Goal: Transaction & Acquisition: Register for event/course

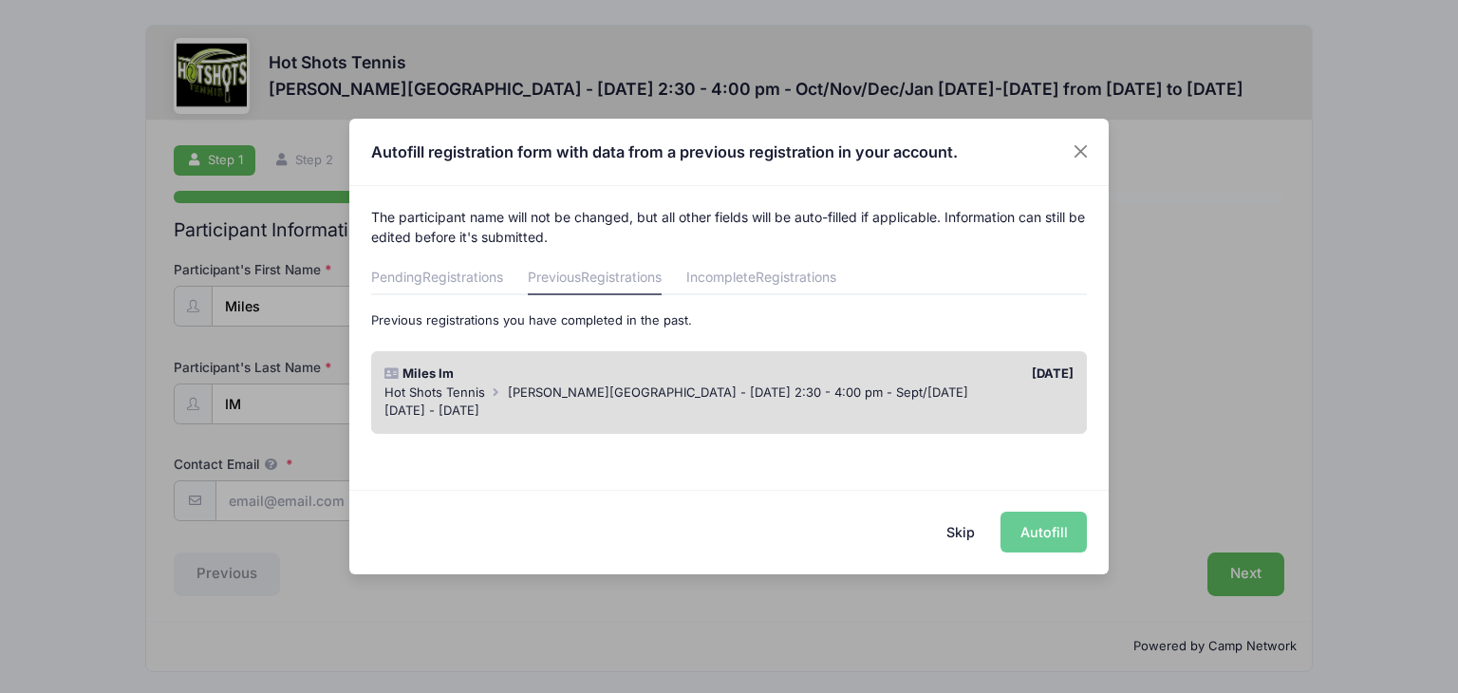
click at [951, 409] on div "[DATE] - [DATE]" at bounding box center [730, 411] width 690 height 19
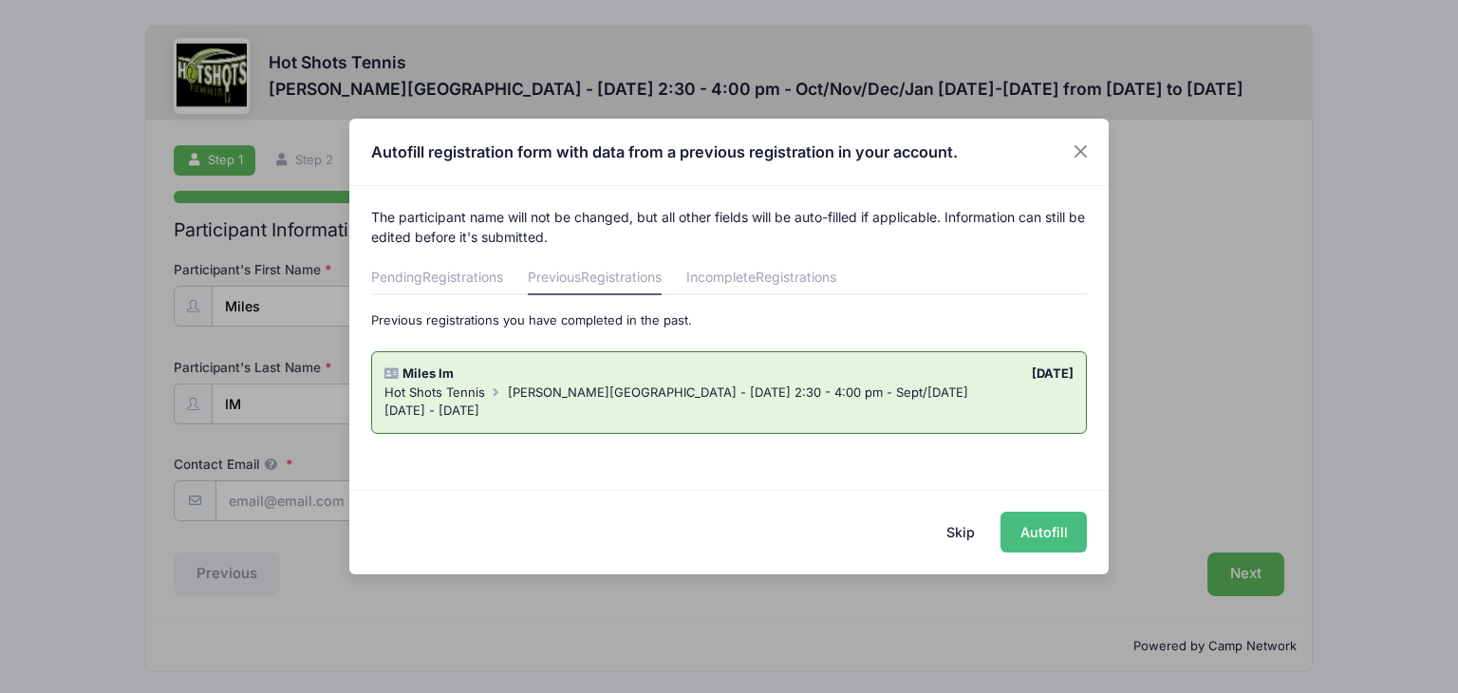
click at [1060, 532] on button "Autofill" at bounding box center [1044, 532] width 86 height 41
type input "[EMAIL_ADDRESS][DOMAIN_NAME]"
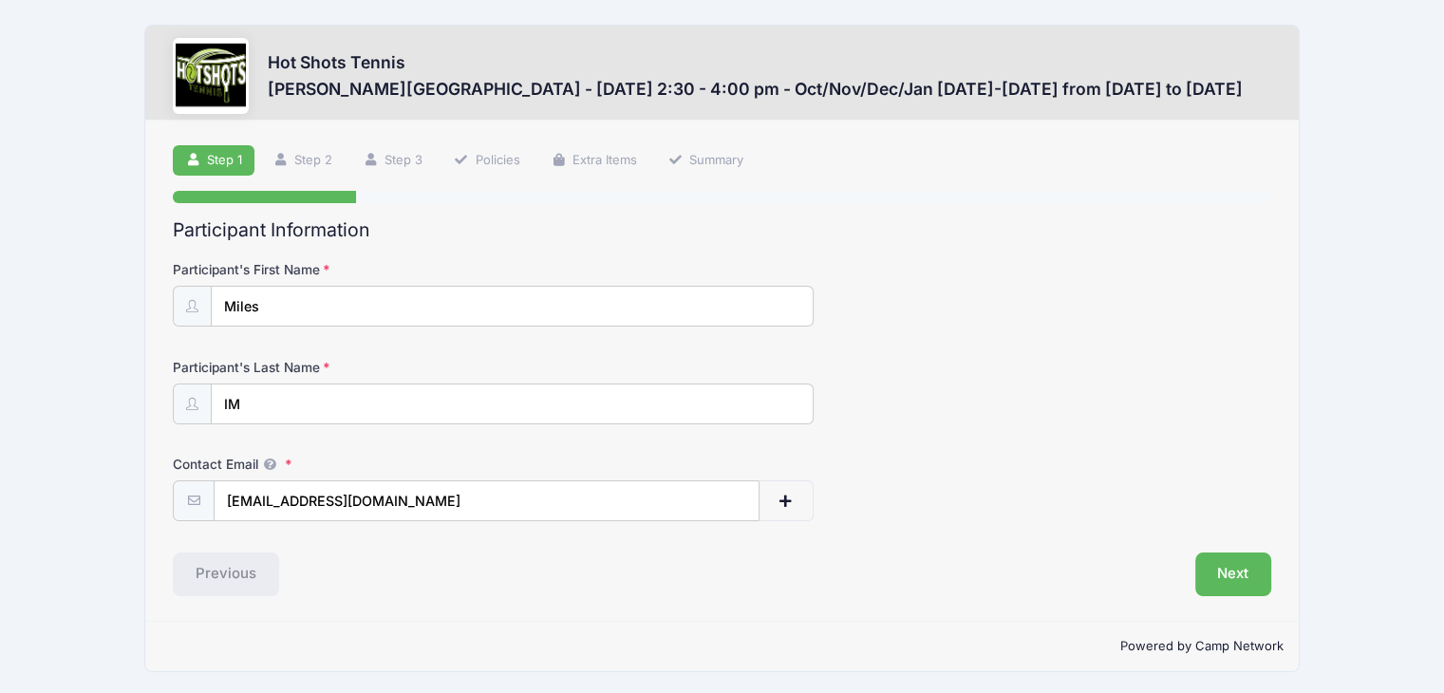
scroll to position [1, 0]
click at [1229, 573] on button "Next" at bounding box center [1233, 574] width 77 height 44
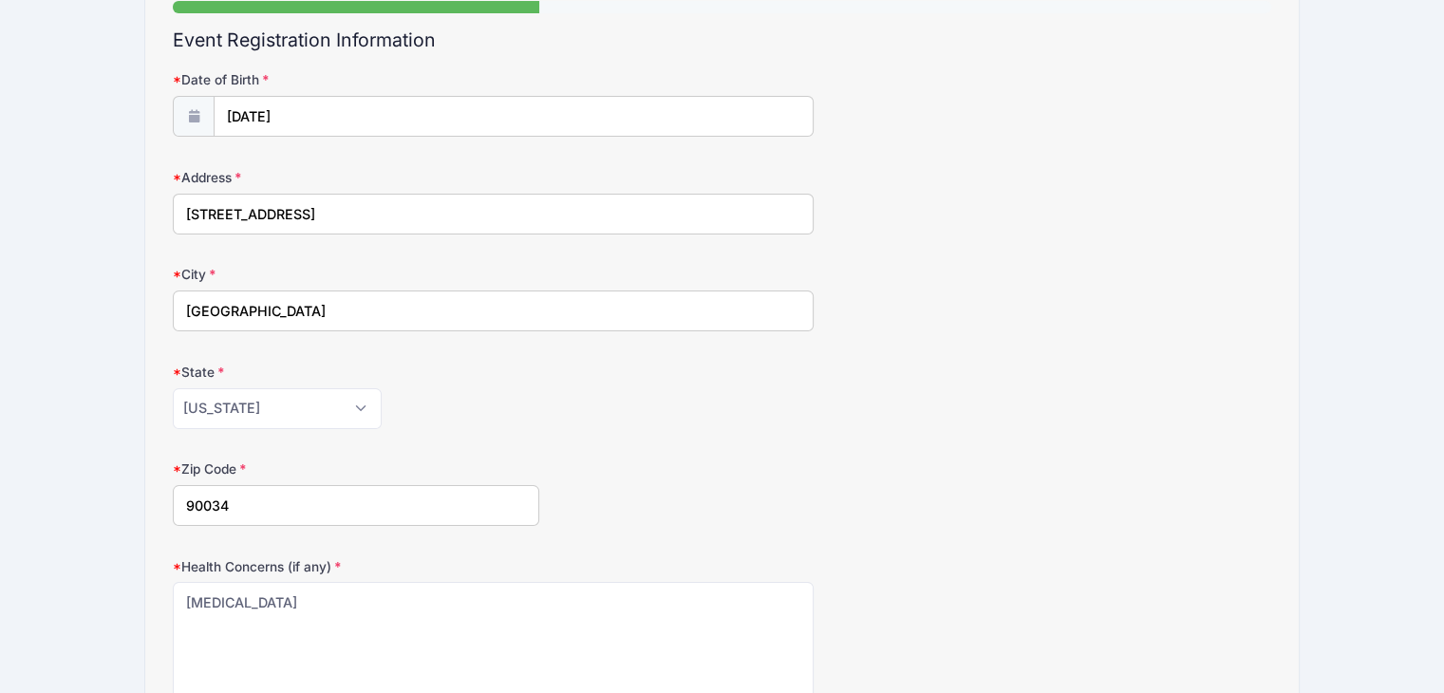
scroll to position [475, 0]
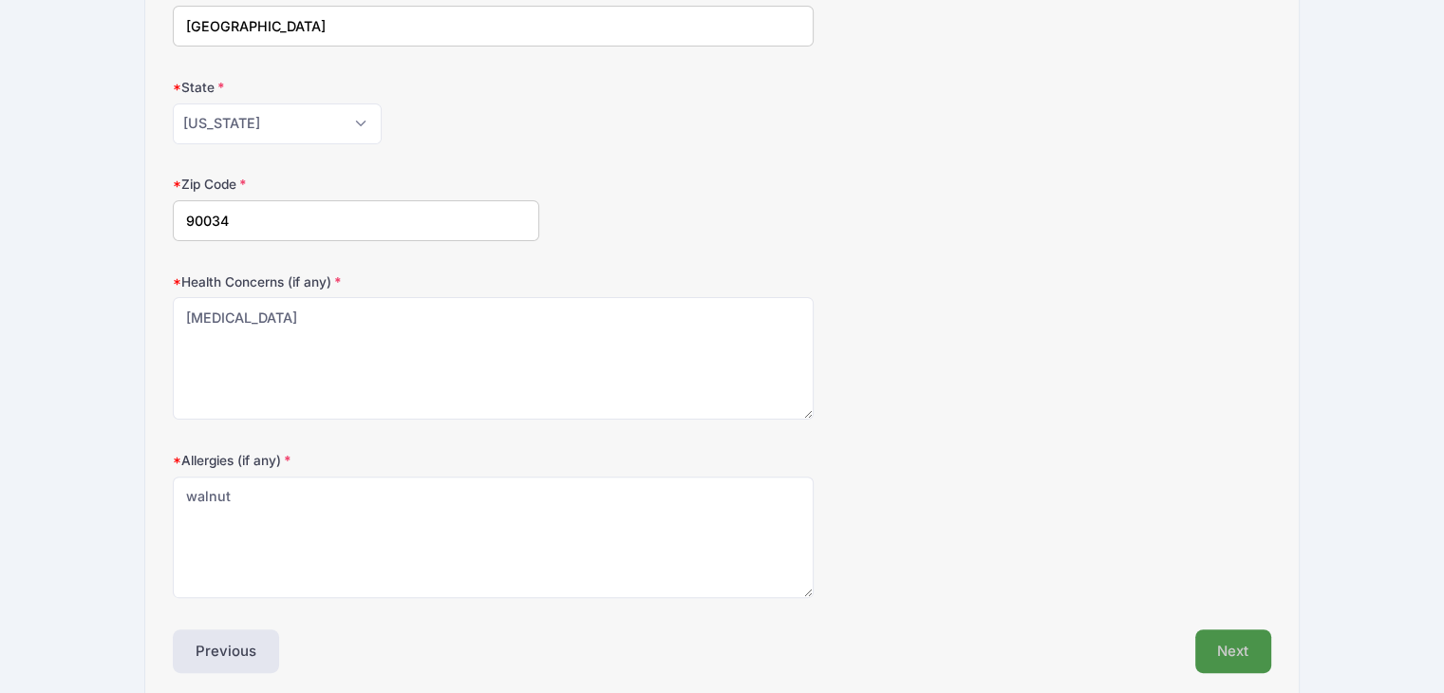
click at [1240, 641] on button "Next" at bounding box center [1233, 651] width 77 height 44
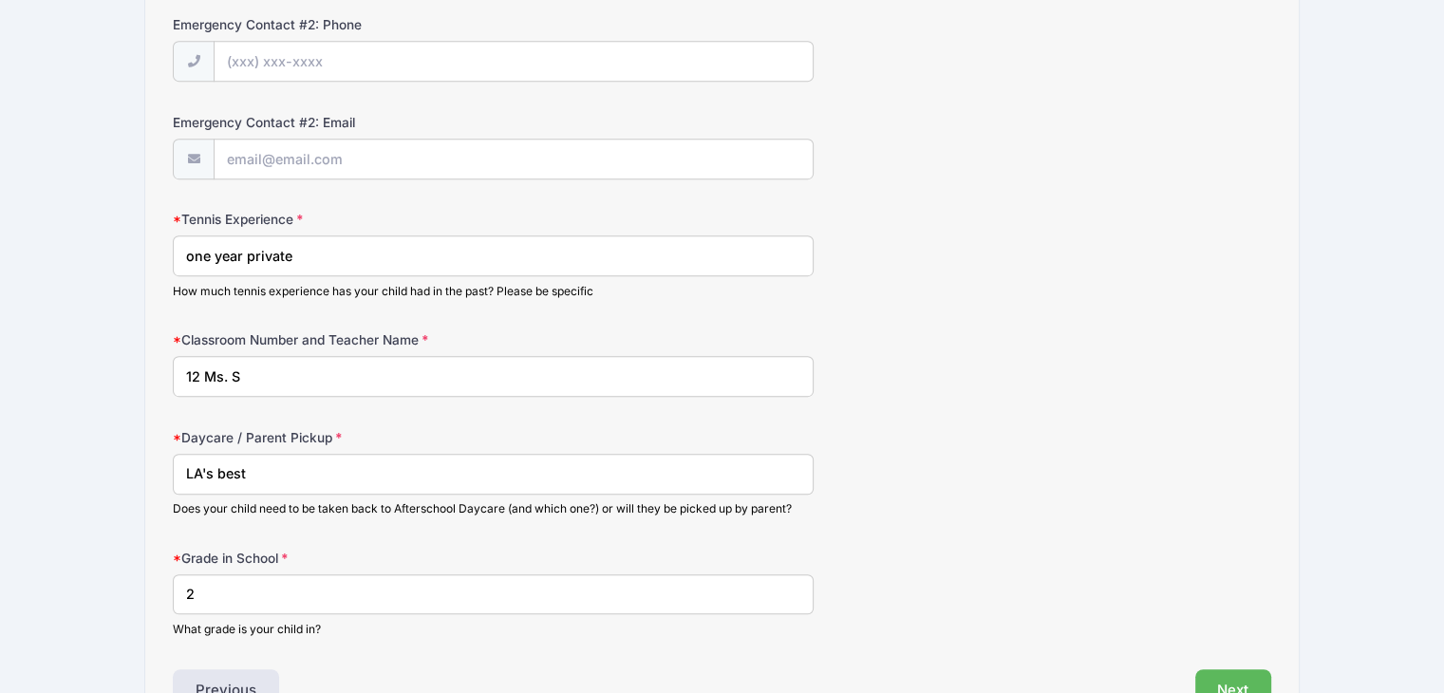
scroll to position [1040, 0]
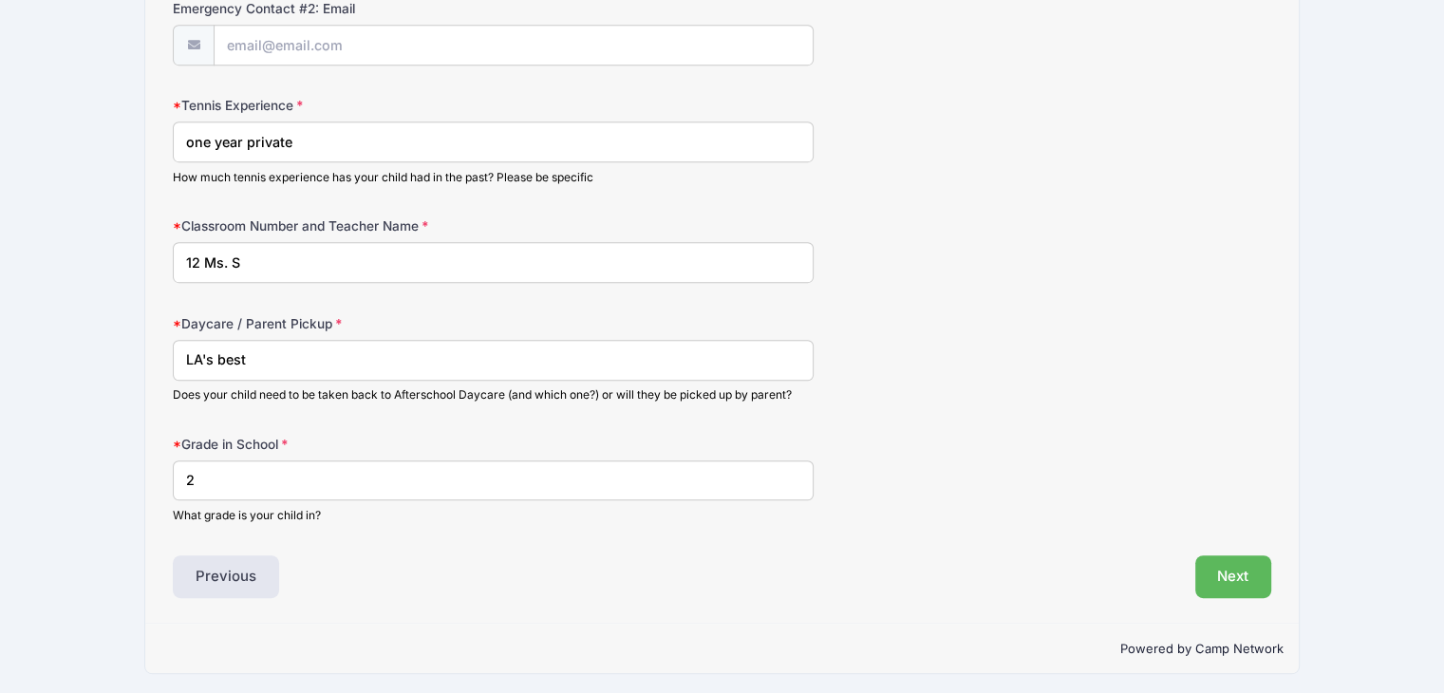
drag, startPoint x: 246, startPoint y: 136, endPoint x: 323, endPoint y: 136, distance: 76.9
click at [323, 136] on input "one year private" at bounding box center [493, 142] width 641 height 41
type input "one year"
click at [181, 257] on input "12 Ms. S" at bounding box center [493, 262] width 641 height 41
type input "#12 Ms. S"
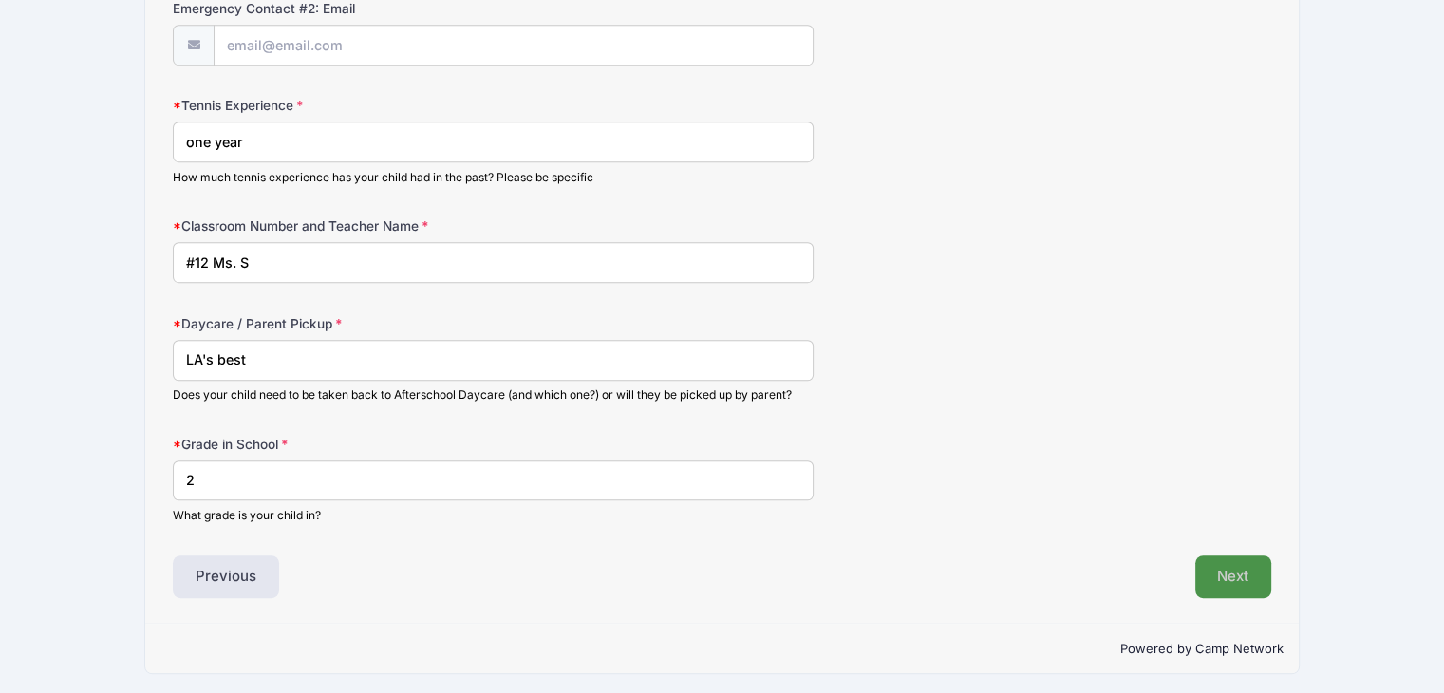
click at [1228, 570] on button "Next" at bounding box center [1233, 577] width 77 height 44
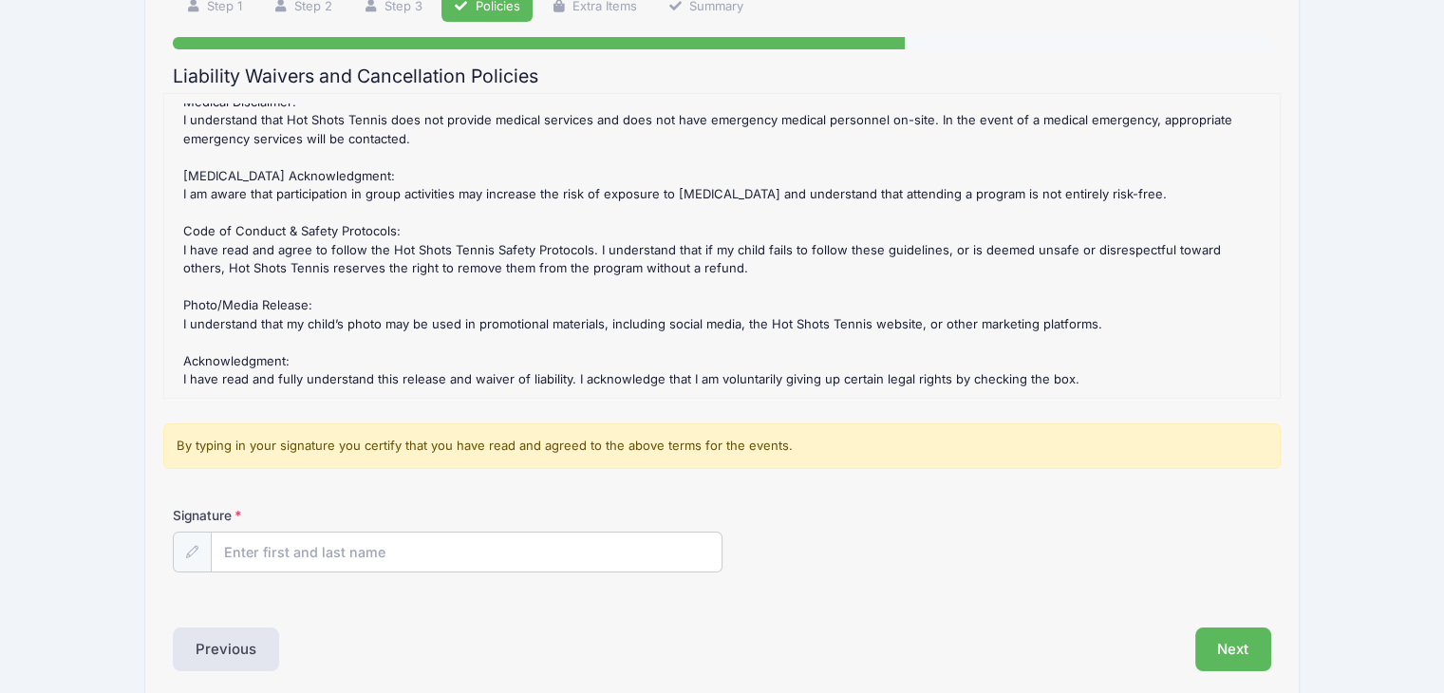
scroll to position [231, 0]
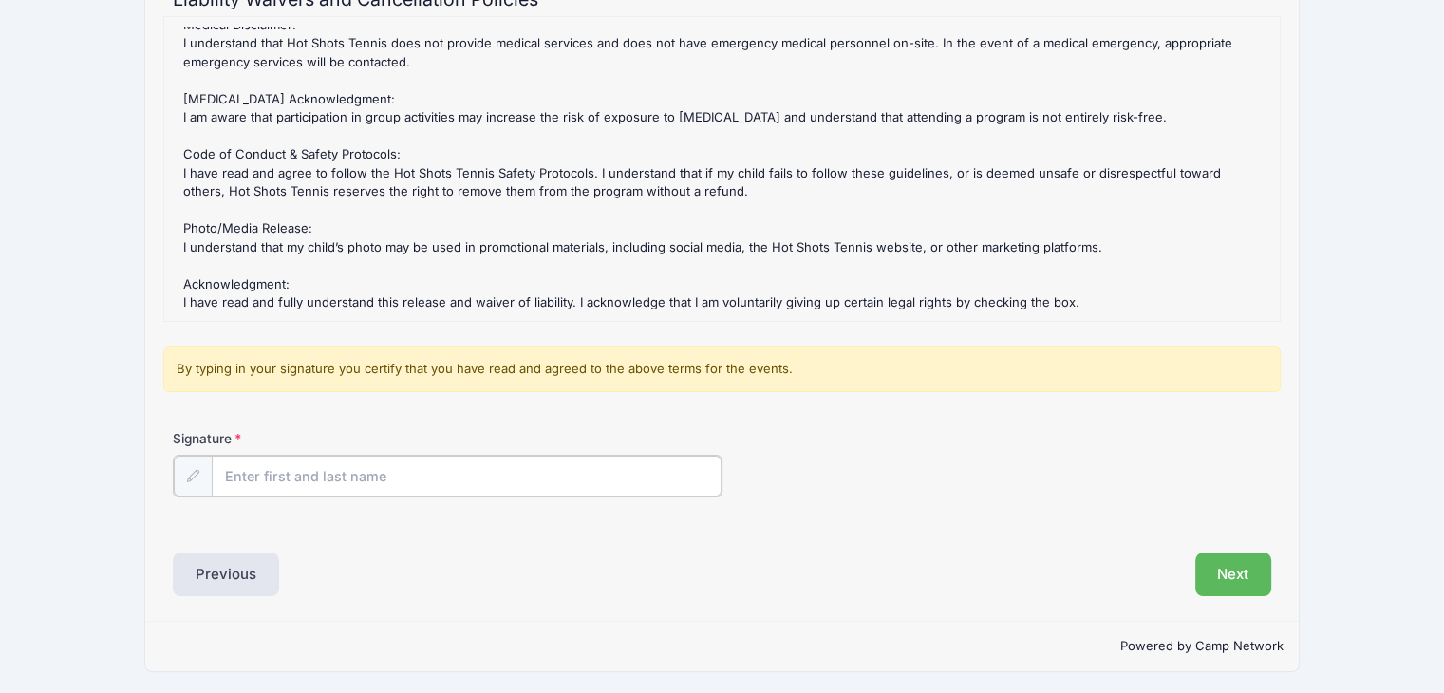
click at [453, 479] on input "Signature" at bounding box center [467, 476] width 510 height 41
type input "[PERSON_NAME]"
click at [1241, 581] on button "Next" at bounding box center [1233, 573] width 77 height 44
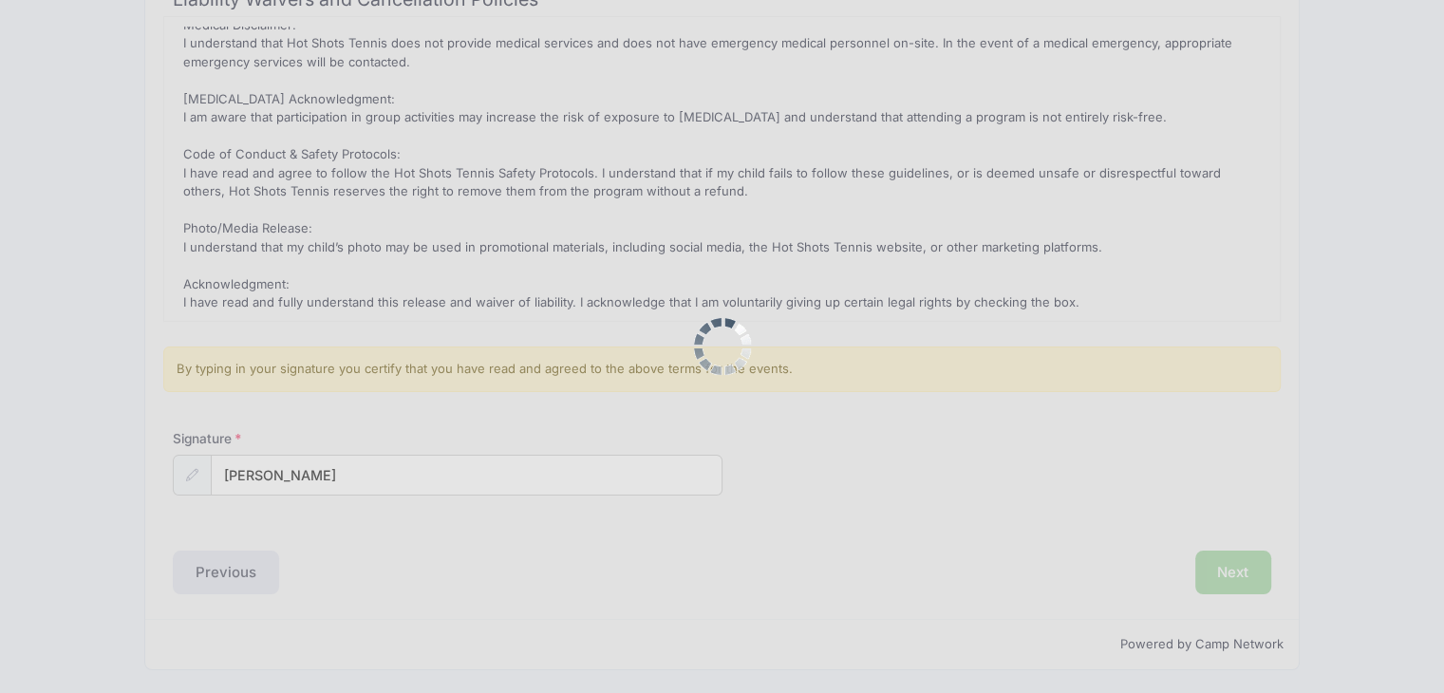
scroll to position [0, 0]
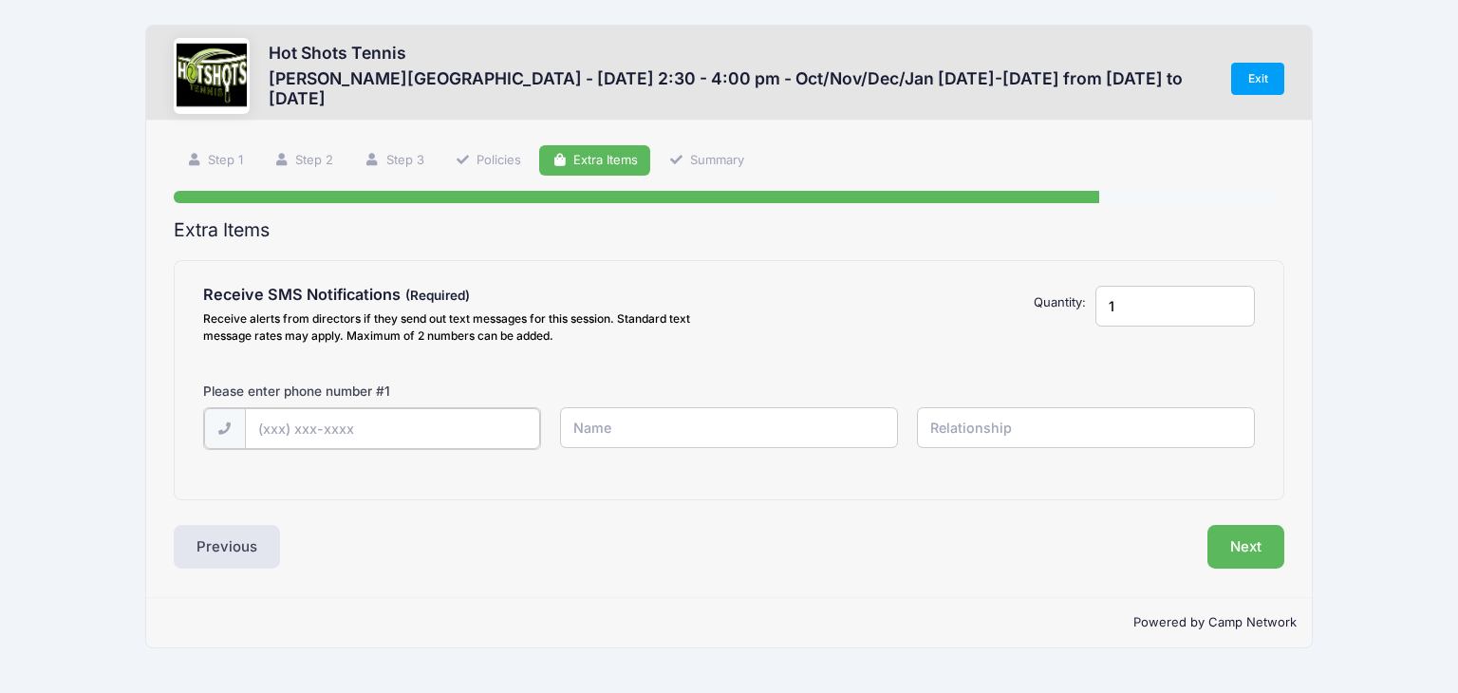
click at [435, 423] on input "text" at bounding box center [392, 428] width 295 height 41
type input "[PHONE_NUMBER]"
click at [595, 421] on input "text" at bounding box center [729, 427] width 339 height 41
type input "[PERSON_NAME]"
type input "mother"
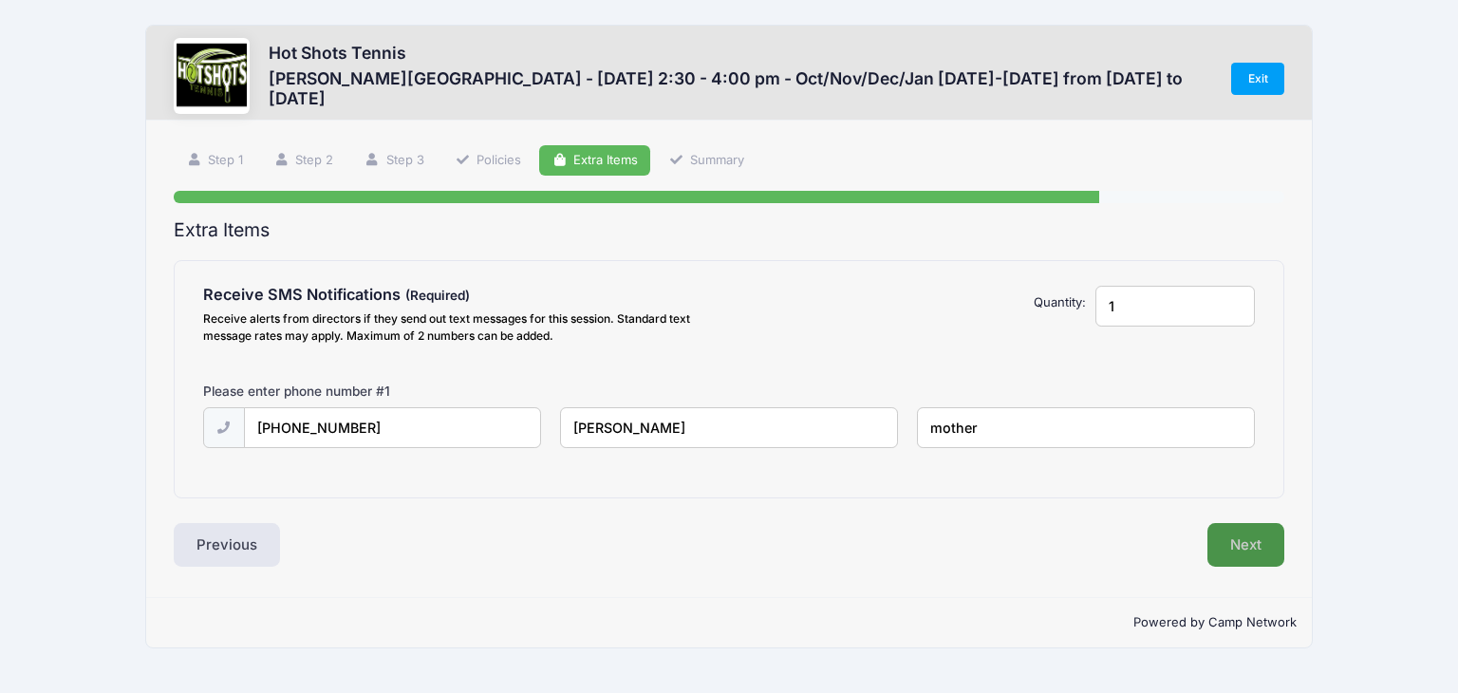
click at [1239, 543] on button "Next" at bounding box center [1246, 545] width 77 height 44
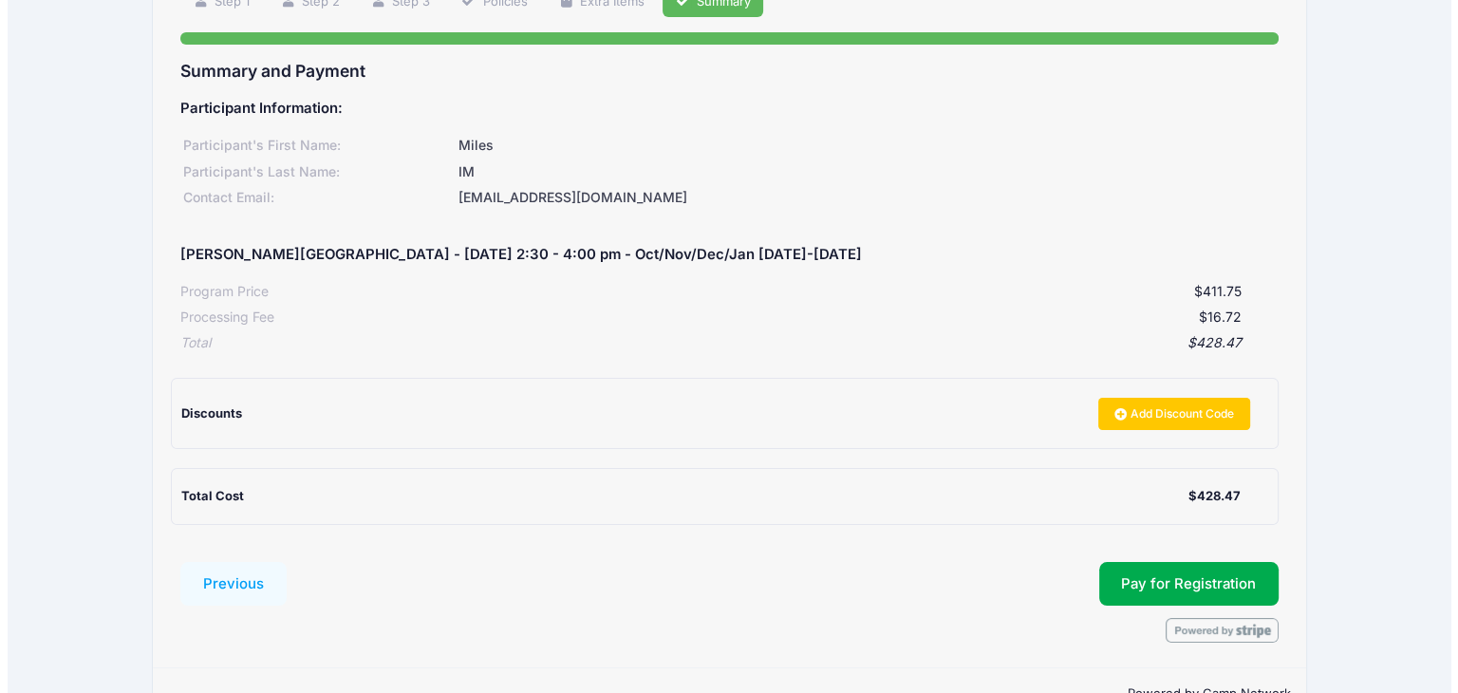
scroll to position [190, 0]
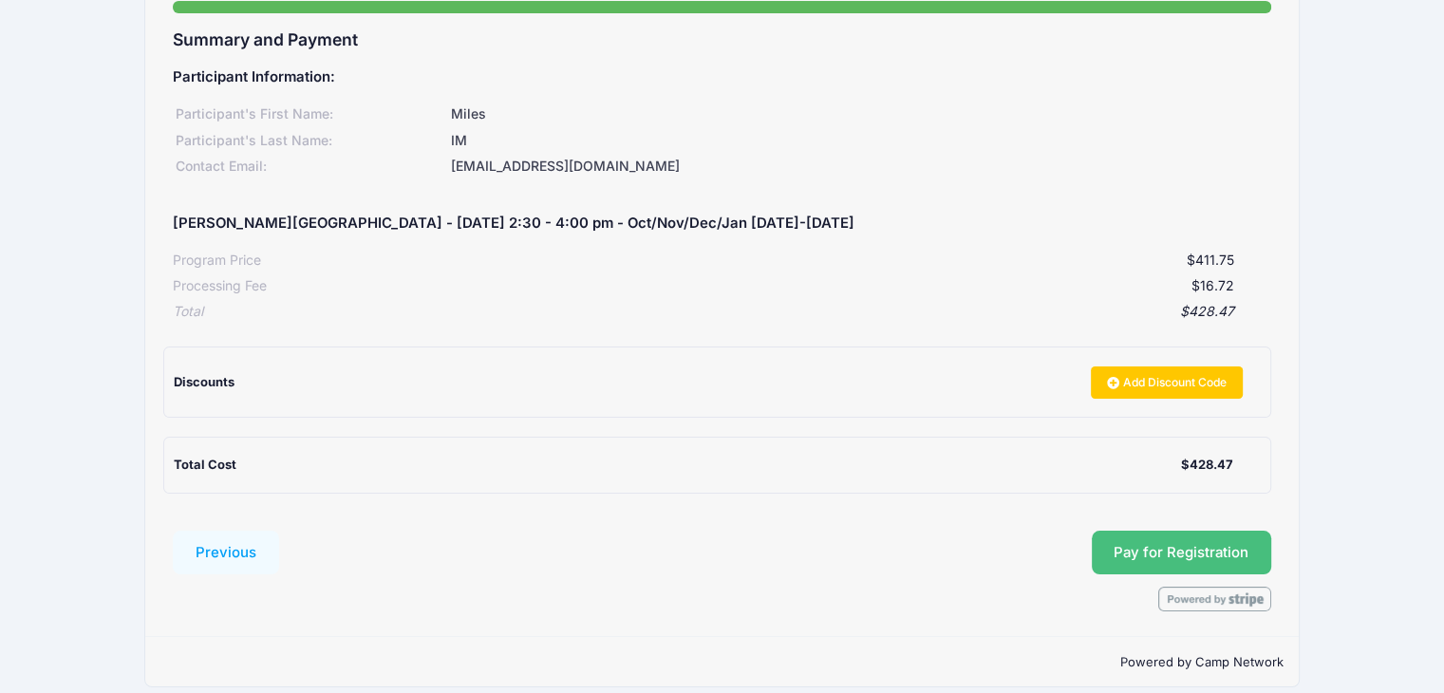
click at [1196, 554] on button "Pay for Registration" at bounding box center [1182, 553] width 180 height 44
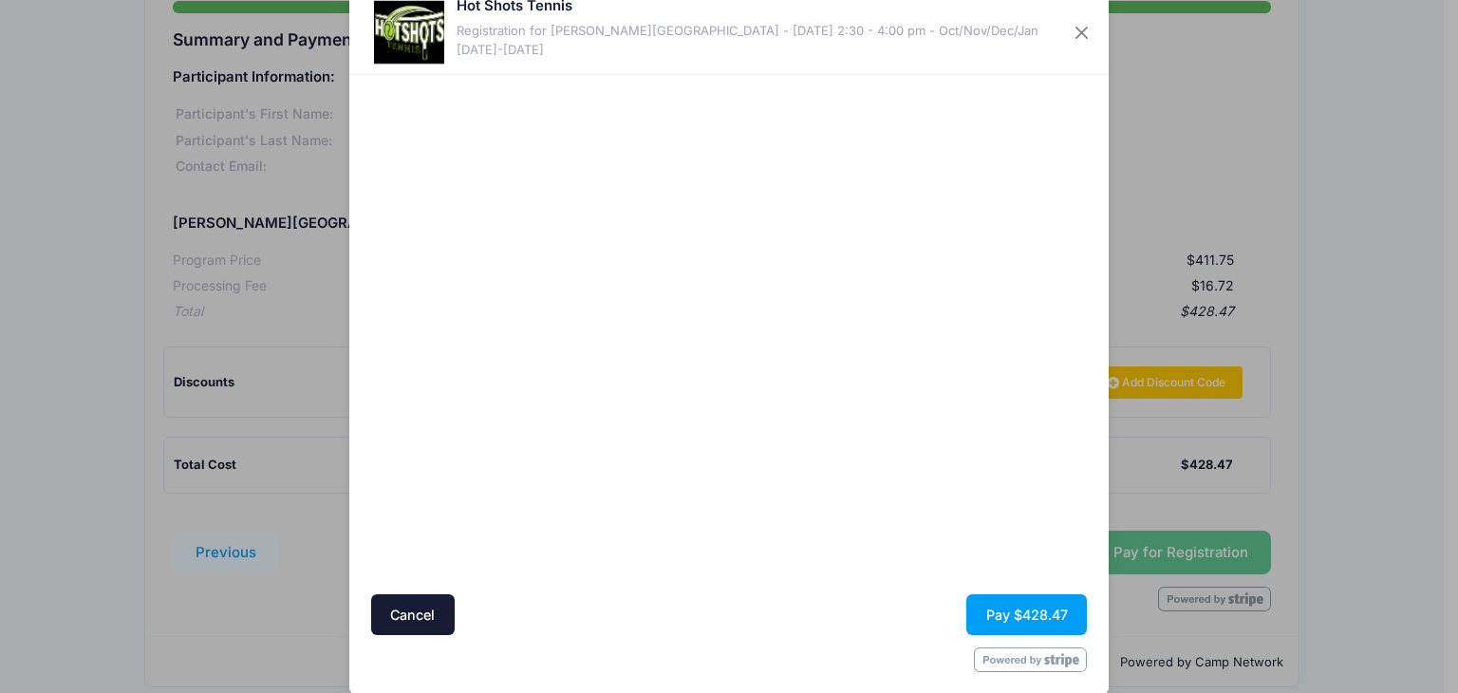
scroll to position [70, 0]
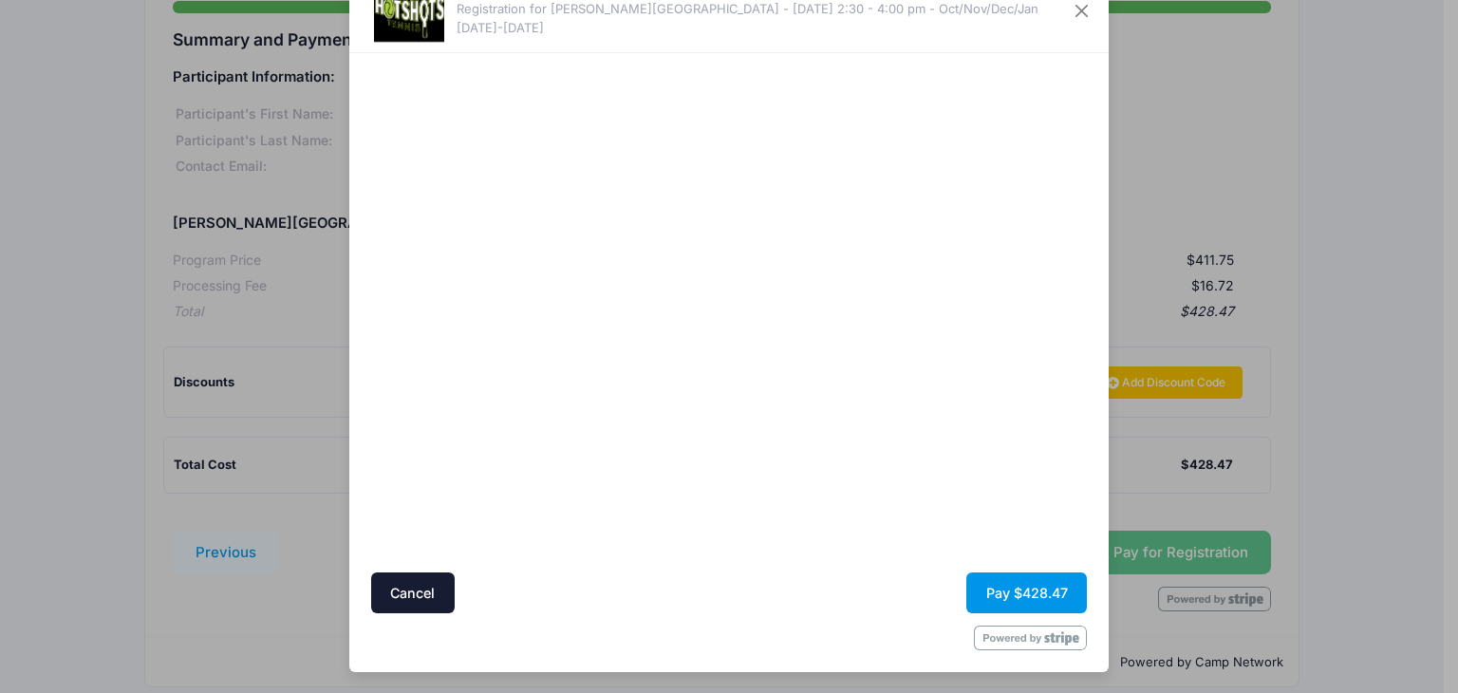
click at [994, 599] on button "Pay $428.47" at bounding box center [1027, 593] width 121 height 41
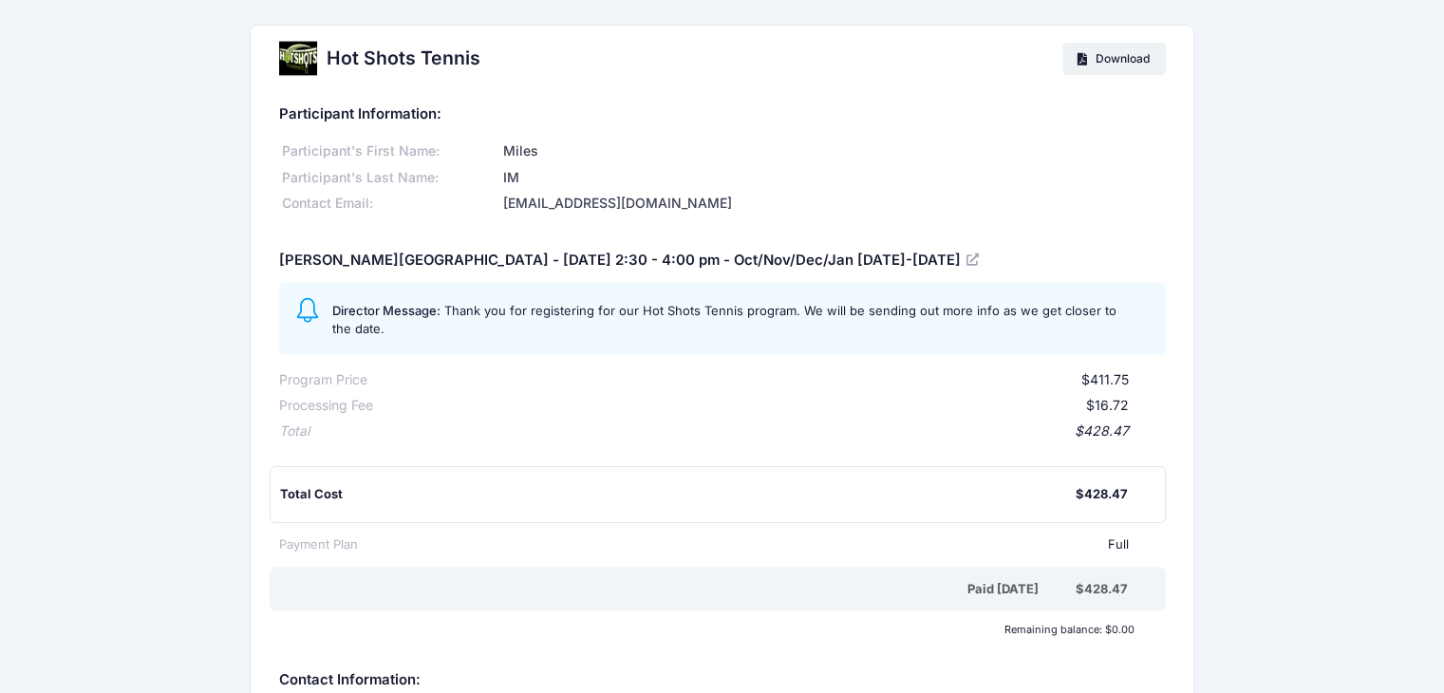
click at [145, 221] on div "Hot Shots Tennis Download Participant Information: Participant's First Name: Mi…" at bounding box center [722, 452] width 1444 height 855
